Goal: Task Accomplishment & Management: Use online tool/utility

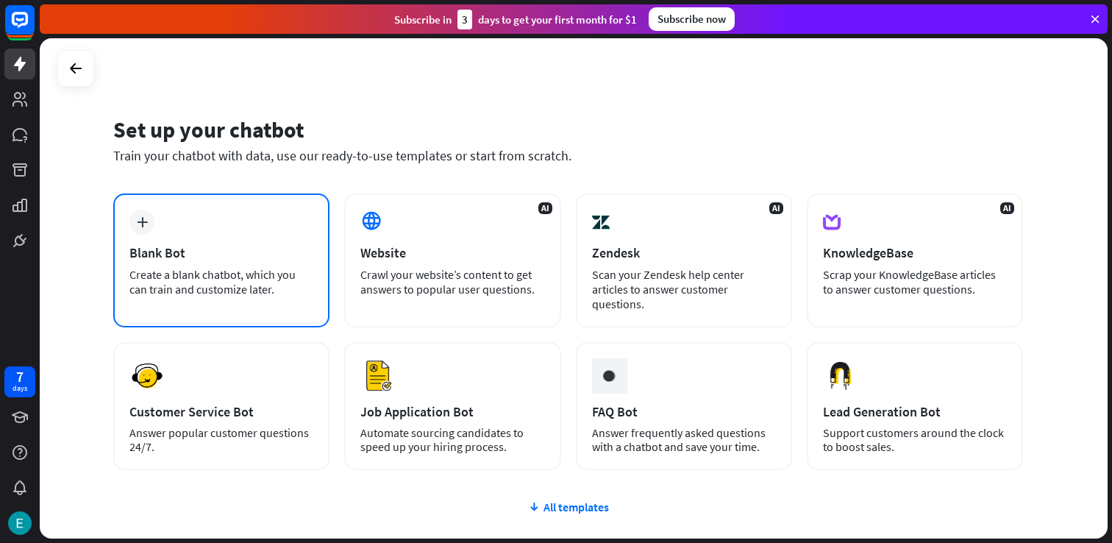
click at [207, 241] on div "plus Blank Bot Create a blank chatbot, which you can train and customize later." at bounding box center [221, 260] width 216 height 134
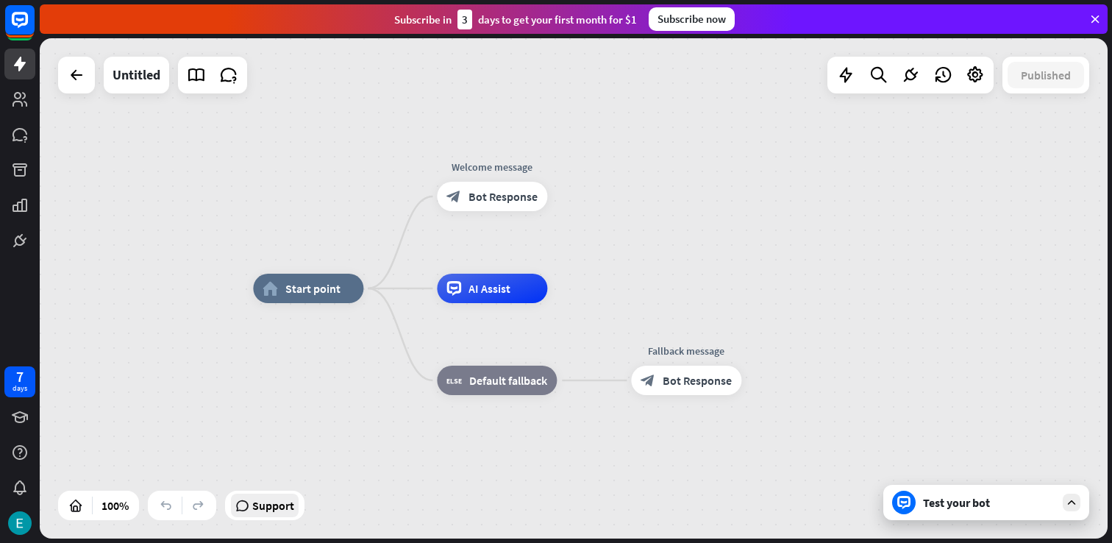
click at [261, 509] on span "Support" at bounding box center [273, 505] width 42 height 24
click at [705, 226] on div "home_2 Start point Welcome message block_bot_response Bot Response AI Assist bl…" at bounding box center [574, 288] width 1068 height 500
click at [481, 262] on div "Edit name" at bounding box center [479, 255] width 60 height 22
click at [604, 186] on div "home_2 Start point Welcome message block_bot_response Bot Response AI Assist bl…" at bounding box center [574, 288] width 1068 height 500
click at [547, 303] on div "Edit name more_horiz plus AI Assist" at bounding box center [492, 288] width 110 height 29
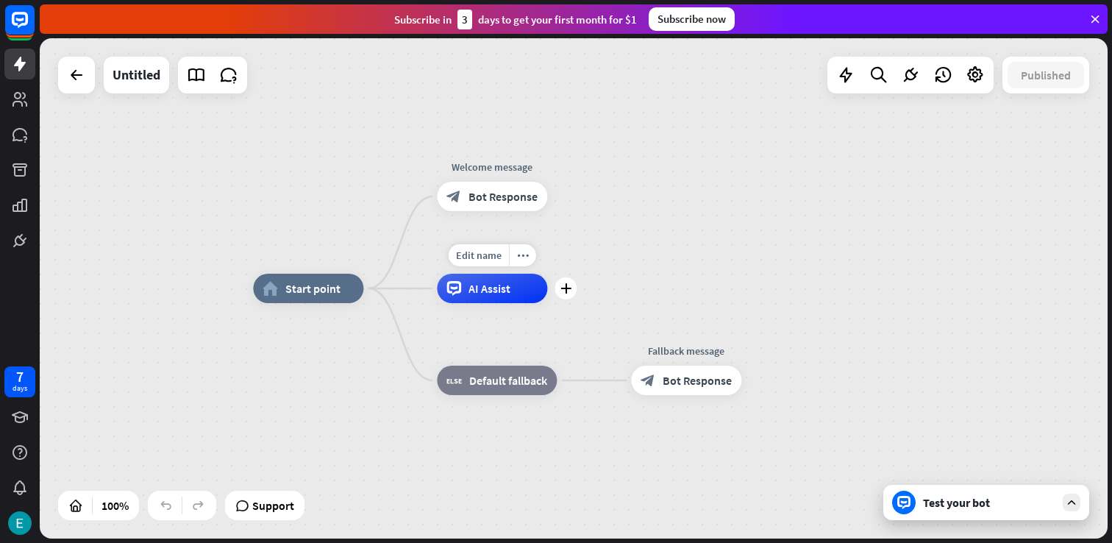
click at [491, 285] on span "AI Assist" at bounding box center [489, 288] width 42 height 15
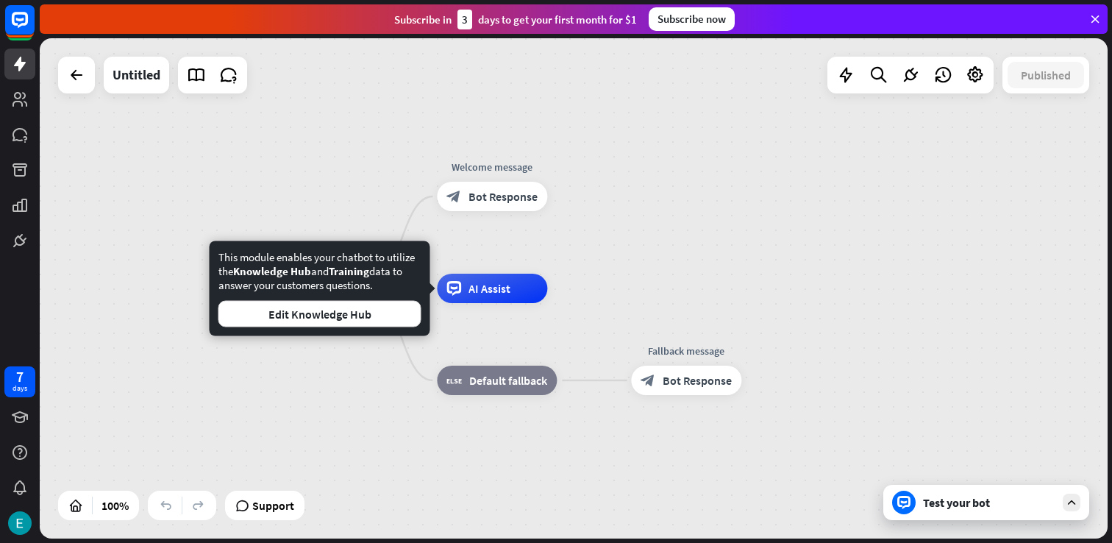
click at [366, 388] on div "home_2 Start point Welcome message block_bot_response Bot Response AI Assist bl…" at bounding box center [787, 538] width 1068 height 500
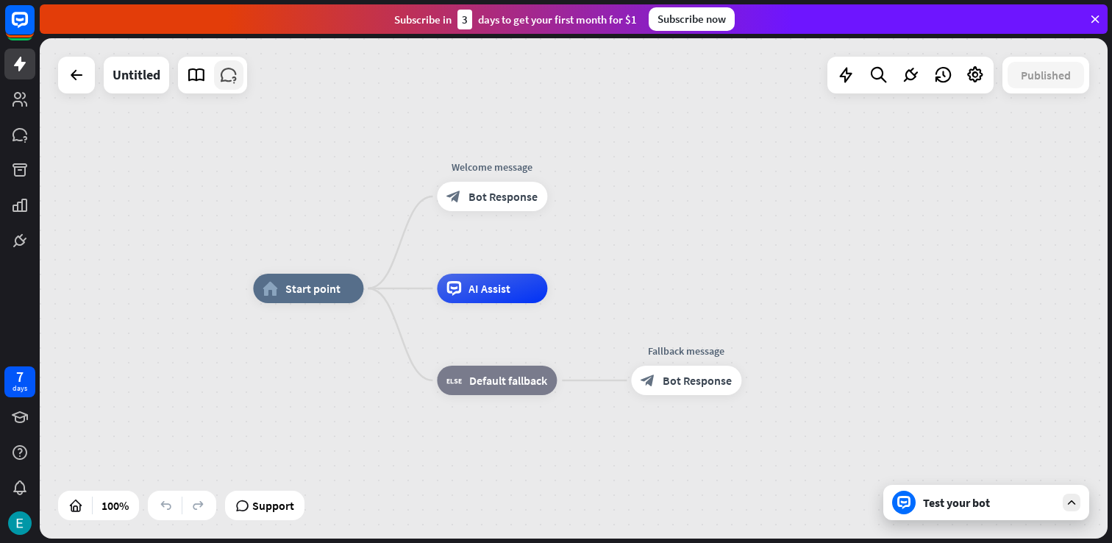
click at [219, 74] on icon at bounding box center [228, 74] width 19 height 19
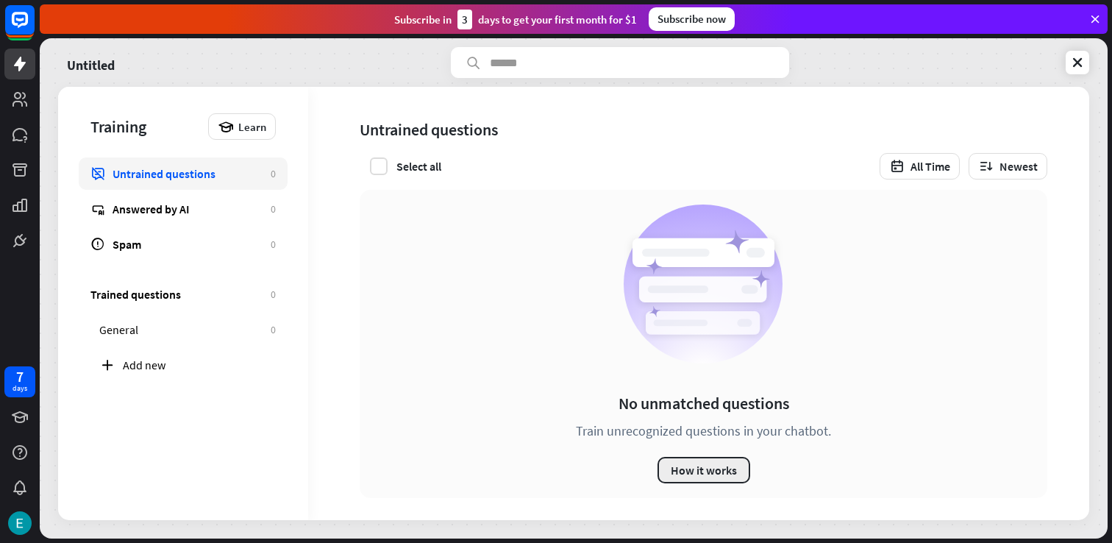
click at [712, 473] on button "How it works" at bounding box center [703, 470] width 93 height 26
